Goal: Communication & Community: Answer question/provide support

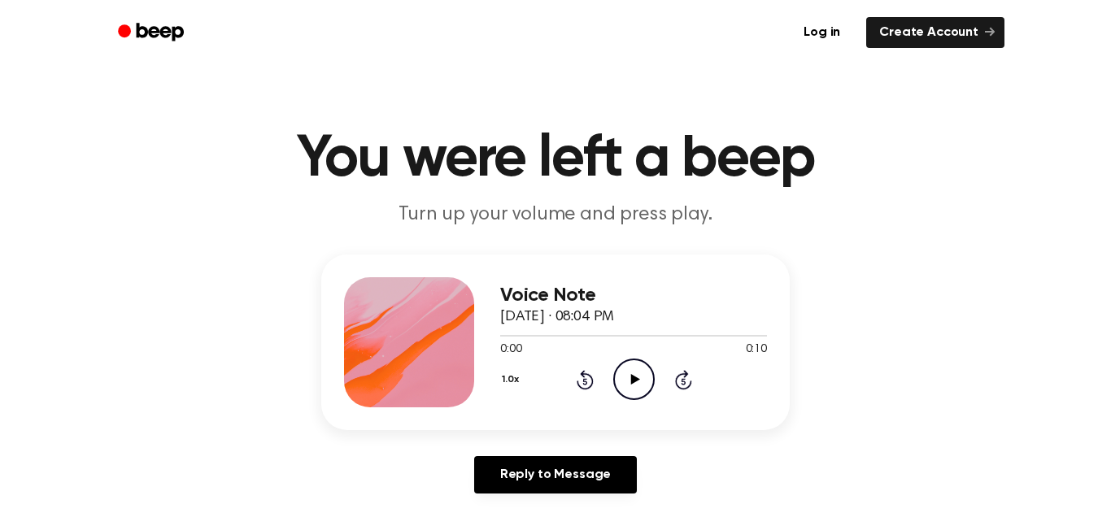
click at [627, 382] on icon "Play Audio" at bounding box center [633, 379] width 41 height 41
click at [0, 369] on main "You were left a beep Turn up your volume and press play. Voice Note October 1, …" at bounding box center [555, 501] width 1111 height 1003
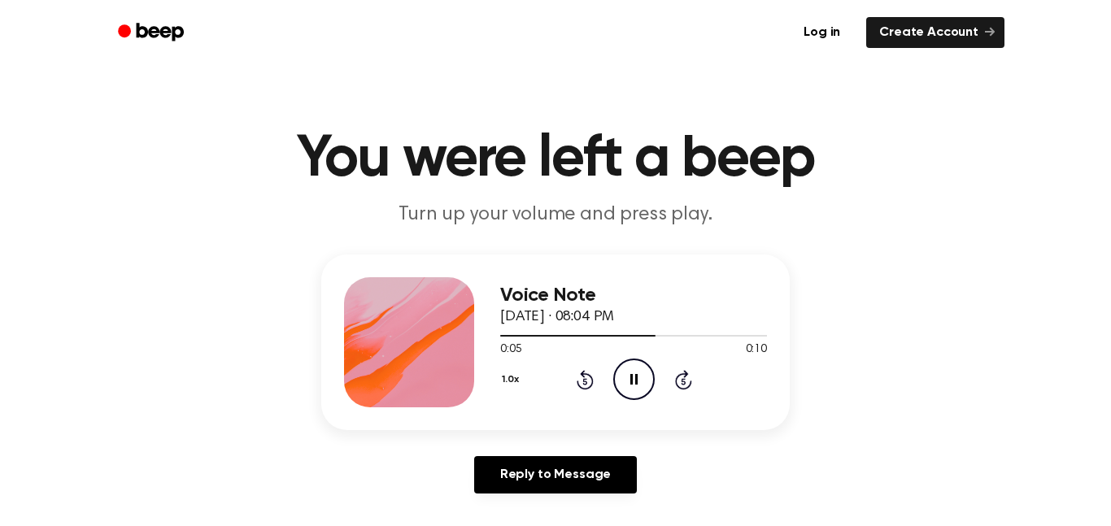
click at [0, 369] on main "You were left a beep Turn up your volume and press play. Voice Note October 1, …" at bounding box center [555, 501] width 1111 height 1003
click at [0, 368] on main "You were left a beep Turn up your volume and press play. Voice Note October 1, …" at bounding box center [555, 501] width 1111 height 1003
click at [0, 369] on main "You were left a beep Turn up your volume and press play. Voice Note October 1, …" at bounding box center [555, 501] width 1111 height 1003
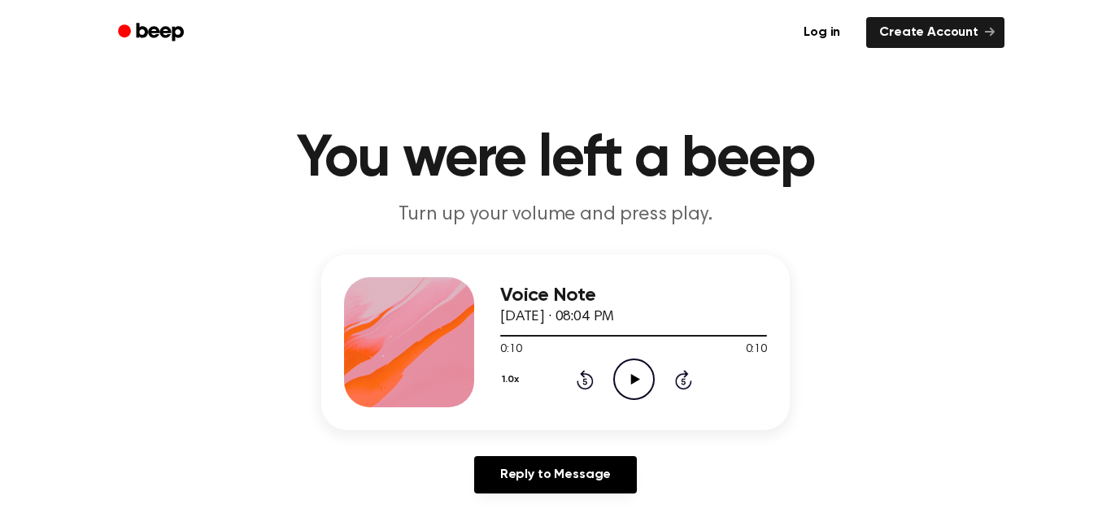
click at [0, 369] on main "You were left a beep Turn up your volume and press play. Voice Note October 1, …" at bounding box center [555, 501] width 1111 height 1003
click at [613, 401] on div "Voice Note [DATE] · 07:50 PM 0:00 0:08 Your browser does not support the [objec…" at bounding box center [633, 342] width 267 height 130
click at [0, 368] on main "You were left a beep Turn up your volume and press play. Voice Note [DATE] · 07…" at bounding box center [555, 501] width 1111 height 1003
click at [644, 388] on icon "Play Audio" at bounding box center [633, 379] width 41 height 41
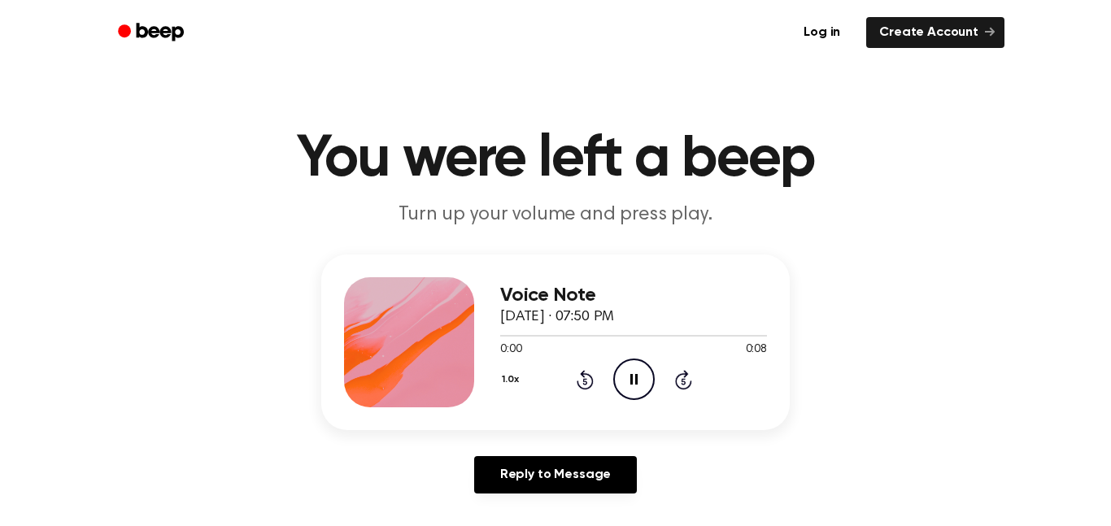
click at [0, 368] on main "You were left a beep Turn up your volume and press play. Voice Note [DATE] · 07…" at bounding box center [555, 501] width 1111 height 1003
click at [0, 369] on main "You were left a beep Turn up your volume and press play. Voice Note October 1, …" at bounding box center [555, 501] width 1111 height 1003
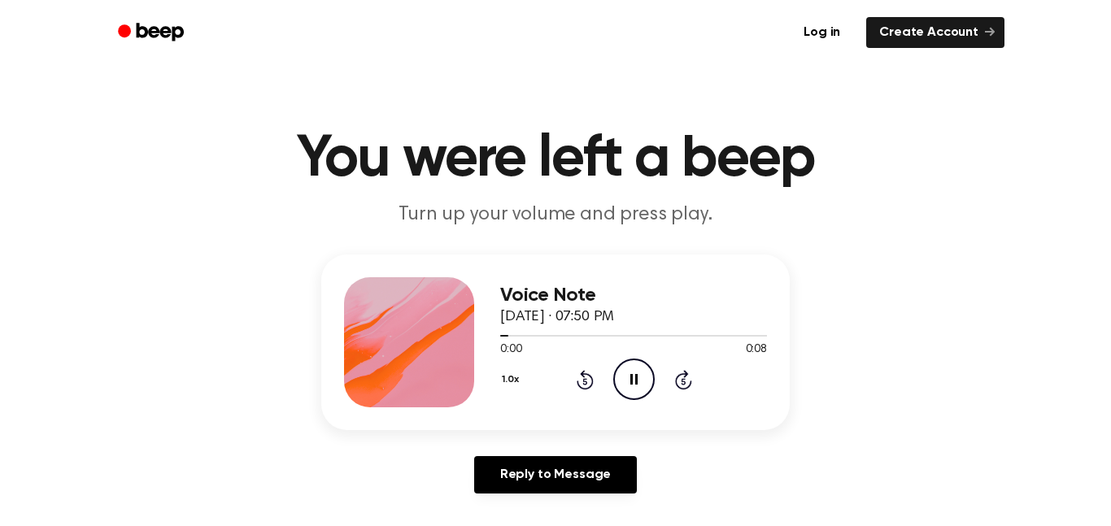
click at [0, 367] on main "You were left a beep Turn up your volume and press play. Voice Note October 1, …" at bounding box center [555, 501] width 1111 height 1003
click at [0, 369] on main "You were left a beep Turn up your volume and press play. Voice Note October 1, …" at bounding box center [555, 501] width 1111 height 1003
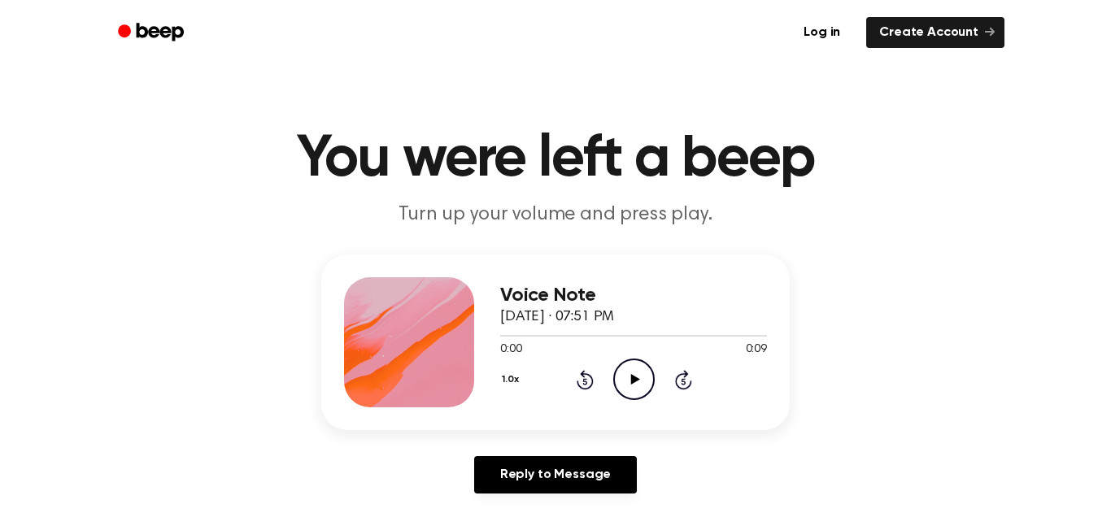
click at [653, 381] on circle at bounding box center [634, 380] width 40 height 40
click at [629, 384] on icon "Play Audio" at bounding box center [633, 379] width 41 height 41
click at [642, 396] on icon "Play Audio" at bounding box center [633, 379] width 41 height 41
click at [627, 370] on icon "Play Audio" at bounding box center [633, 379] width 41 height 41
click at [634, 363] on icon "Play Audio" at bounding box center [633, 379] width 41 height 41
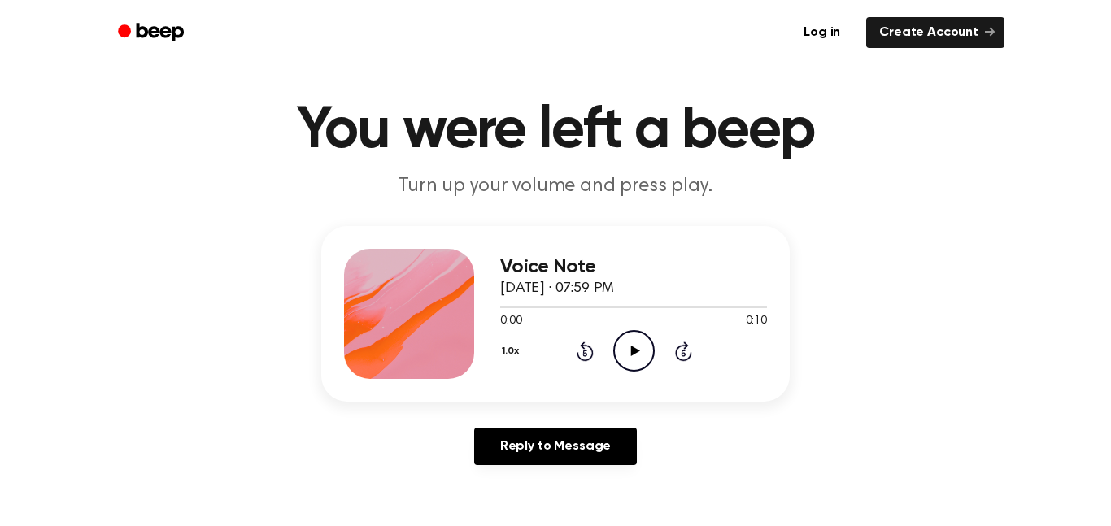
scroll to position [33, 0]
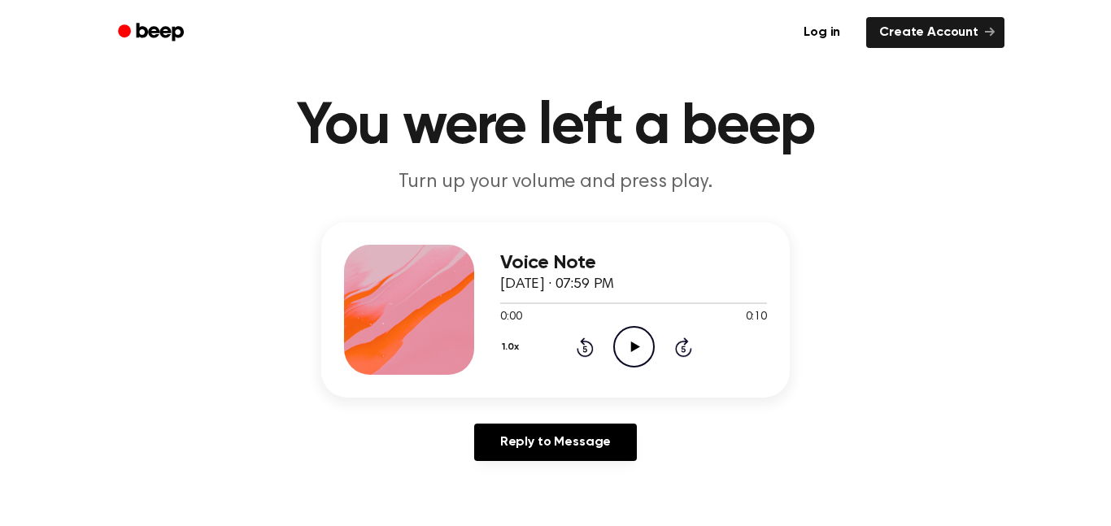
click at [633, 336] on icon "Play Audio" at bounding box center [633, 346] width 41 height 41
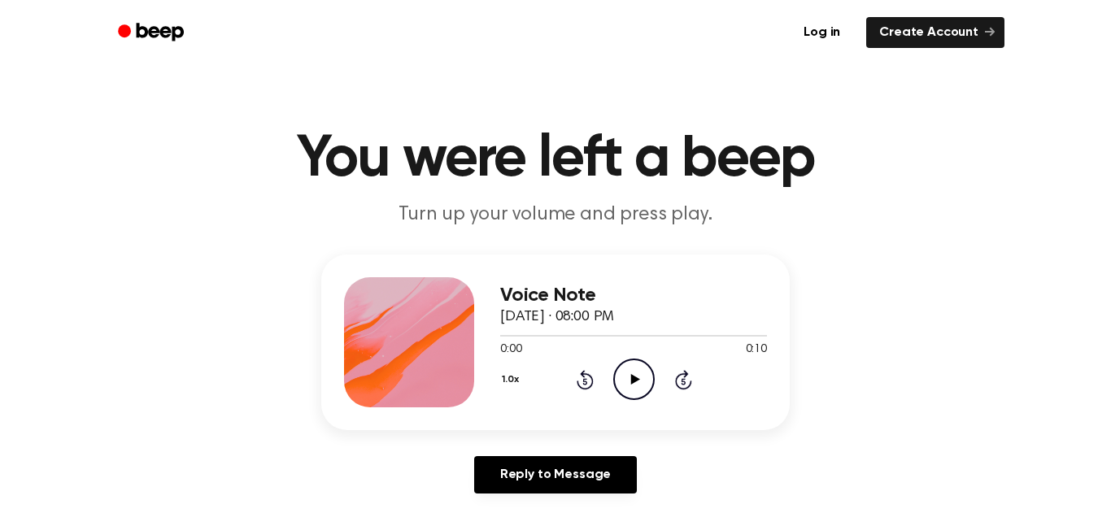
click at [637, 401] on div "Voice Note October 1, 2025 · 08:00 PM 0:00 0:10 Your browser does not support t…" at bounding box center [633, 342] width 267 height 130
click at [639, 387] on icon "Play Audio" at bounding box center [633, 379] width 41 height 41
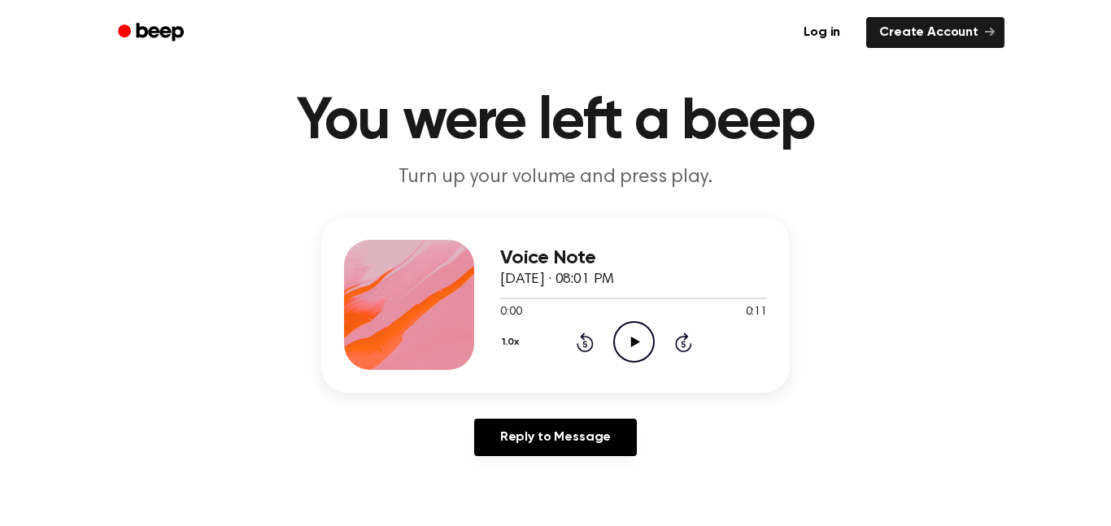
scroll to position [37, 0]
click at [649, 342] on icon "Play Audio" at bounding box center [633, 342] width 41 height 41
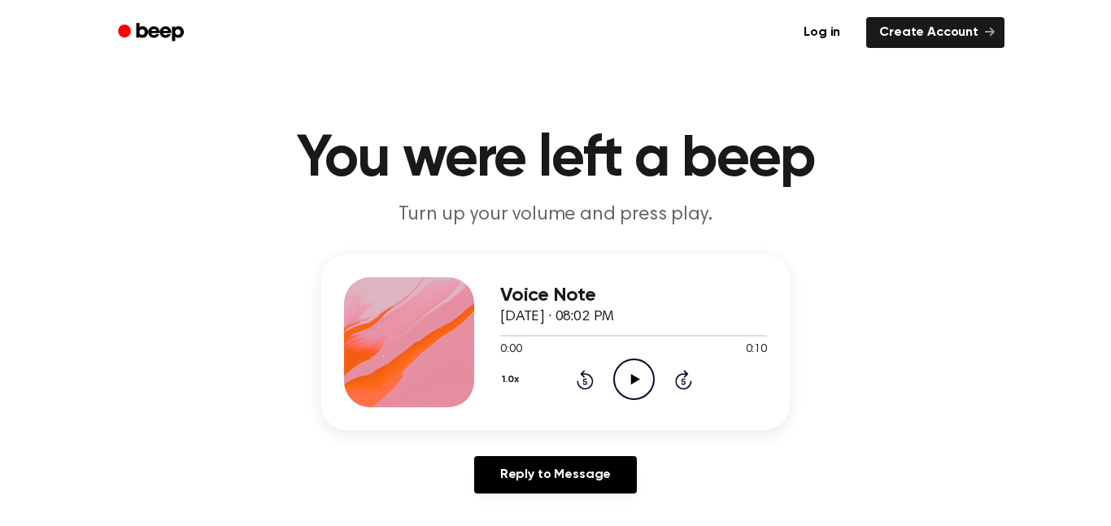
click at [643, 377] on icon "Play Audio" at bounding box center [633, 379] width 41 height 41
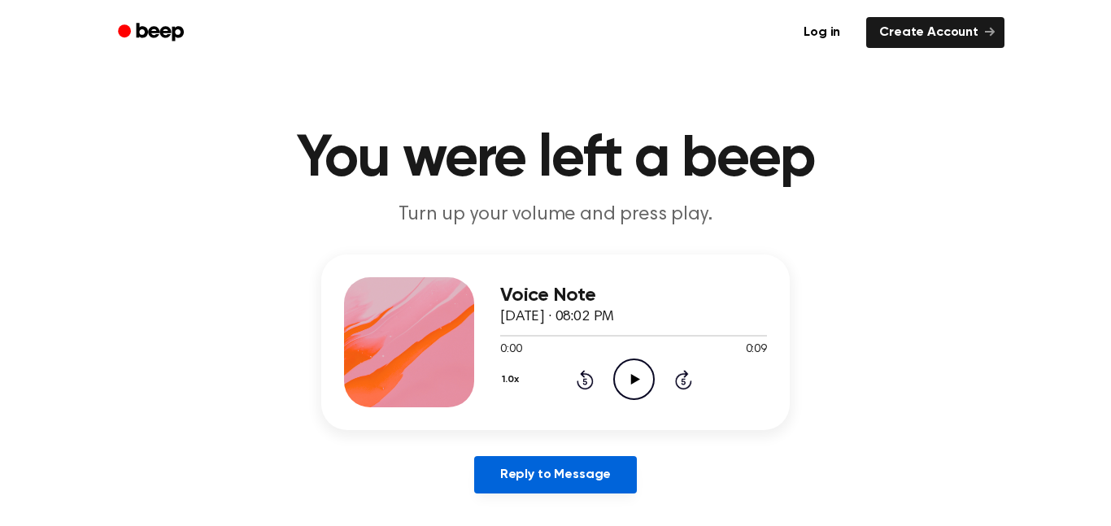
click at [586, 468] on link "Reply to Message" at bounding box center [555, 474] width 163 height 37
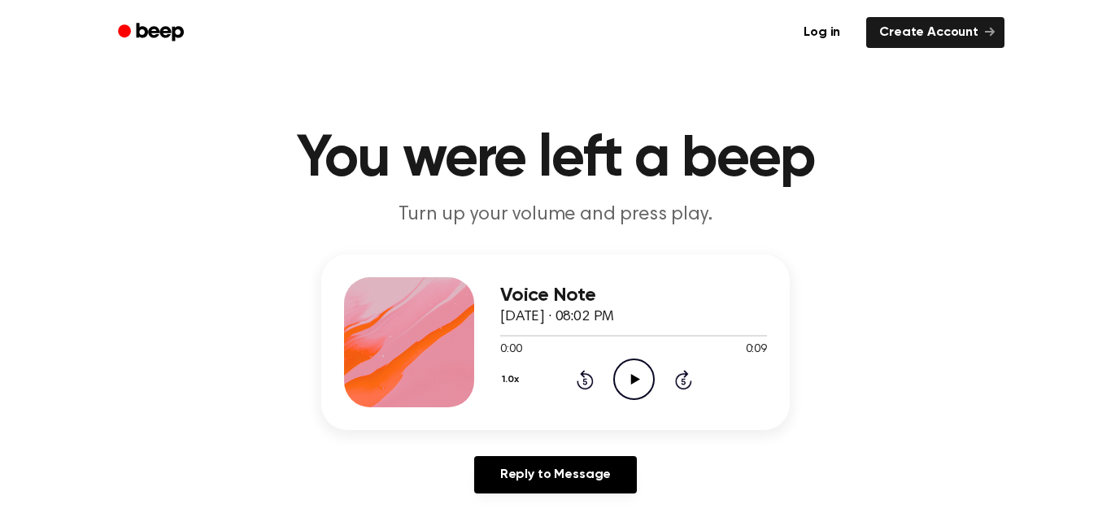
click at [630, 370] on icon "Play Audio" at bounding box center [633, 379] width 41 height 41
click at [655, 373] on div "1.0x Rewind 5 seconds Pause Audio Skip 5 seconds" at bounding box center [633, 379] width 267 height 41
click at [649, 371] on icon "Pause Audio" at bounding box center [633, 379] width 41 height 41
click at [638, 386] on icon "Play Audio" at bounding box center [633, 379] width 41 height 41
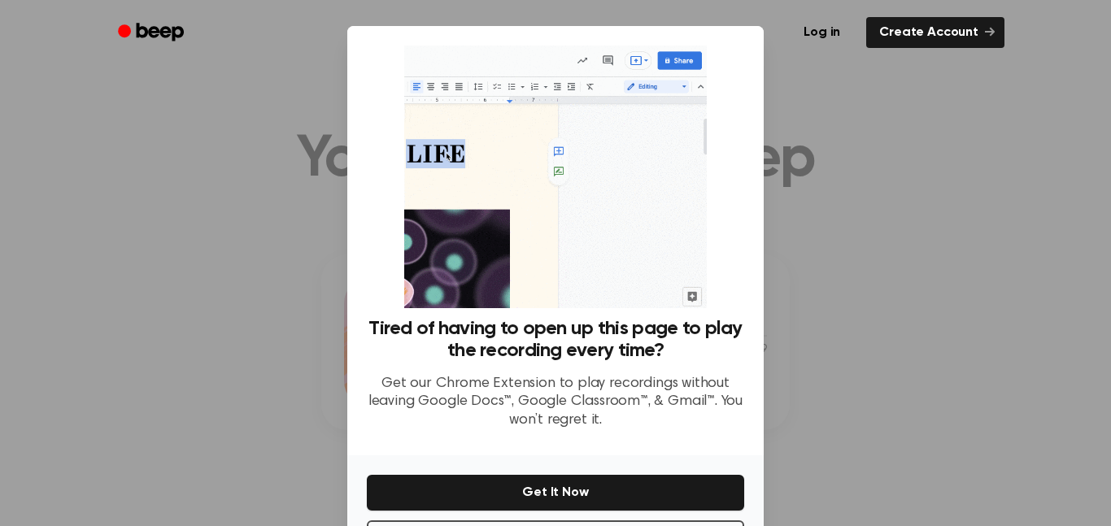
click at [142, 214] on div at bounding box center [555, 263] width 1111 height 526
click at [133, 212] on div at bounding box center [555, 263] width 1111 height 526
click at [143, 225] on div at bounding box center [555, 263] width 1111 height 526
click at [152, 223] on div at bounding box center [555, 263] width 1111 height 526
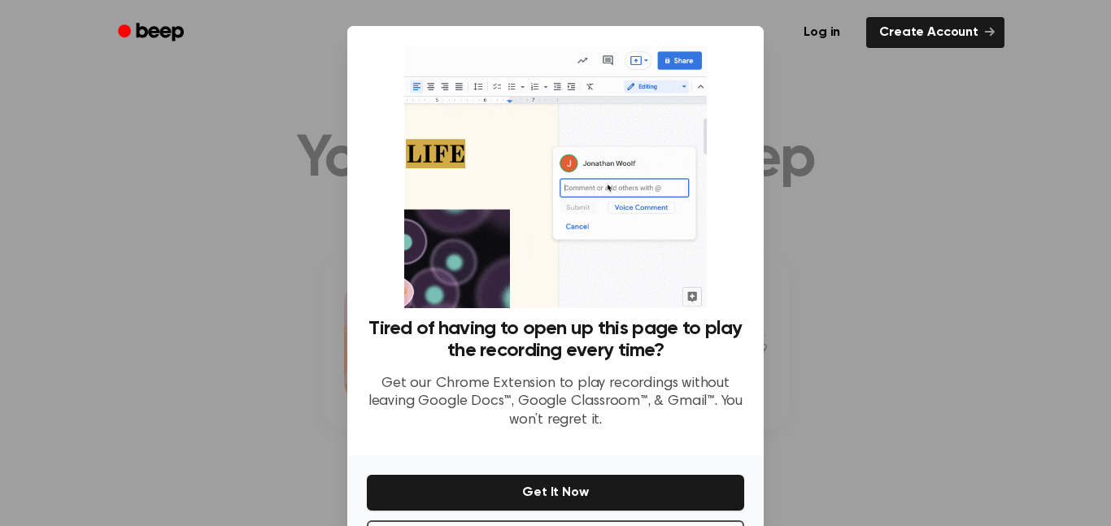
click at [155, 255] on div at bounding box center [555, 263] width 1111 height 526
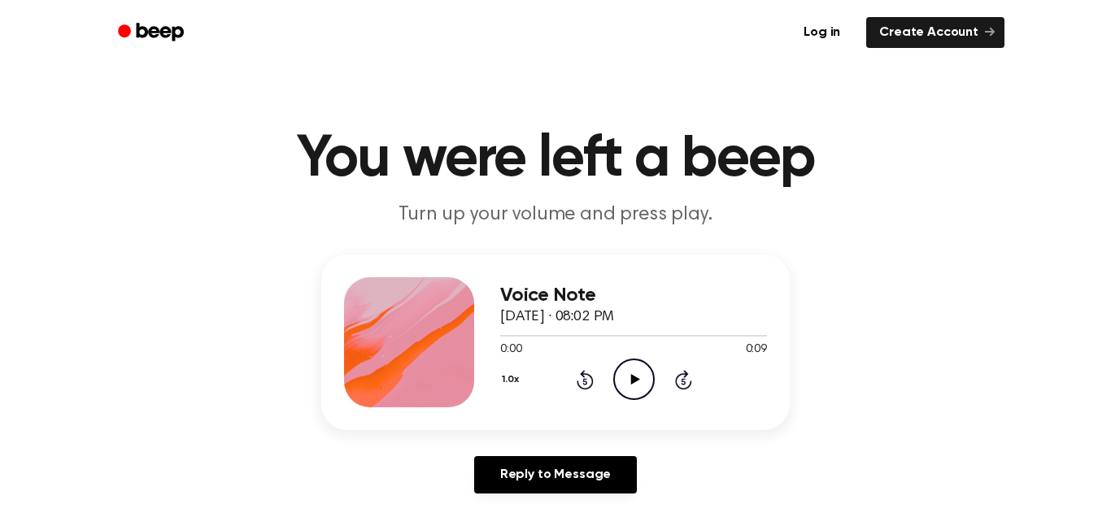
click at [656, 375] on div "1.0x Rewind 5 seconds Play Audio Skip 5 seconds" at bounding box center [633, 379] width 267 height 41
click at [647, 377] on icon "Play Audio" at bounding box center [633, 379] width 41 height 41
click at [641, 390] on icon "Play Audio" at bounding box center [633, 379] width 41 height 41
click at [649, 374] on icon "Play Audio" at bounding box center [633, 379] width 41 height 41
